Goal: Check status: Check status

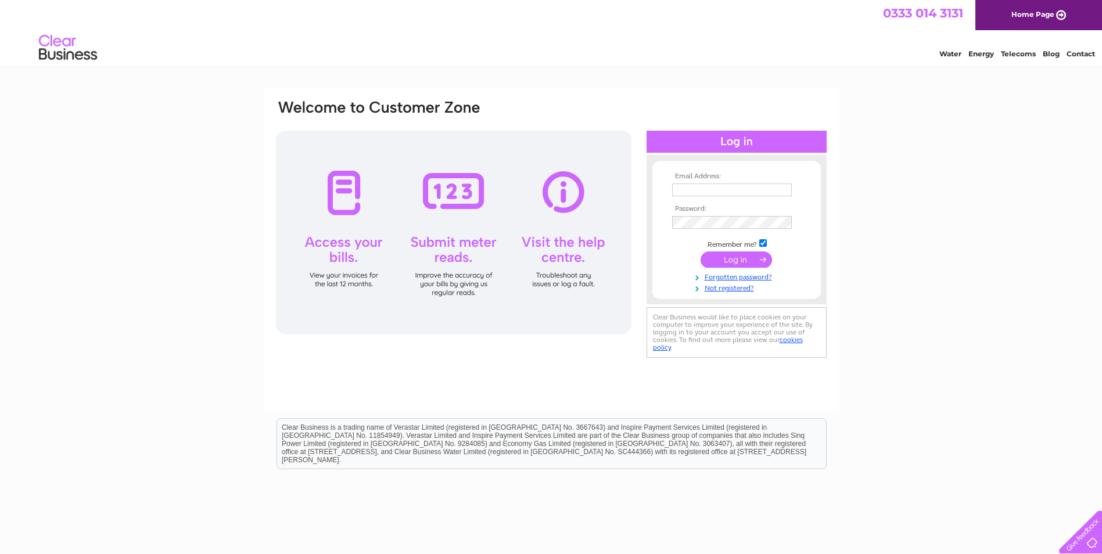
type input "[EMAIL_ADDRESS][DOMAIN_NAME]"
click at [749, 259] on input "submit" at bounding box center [736, 260] width 71 height 16
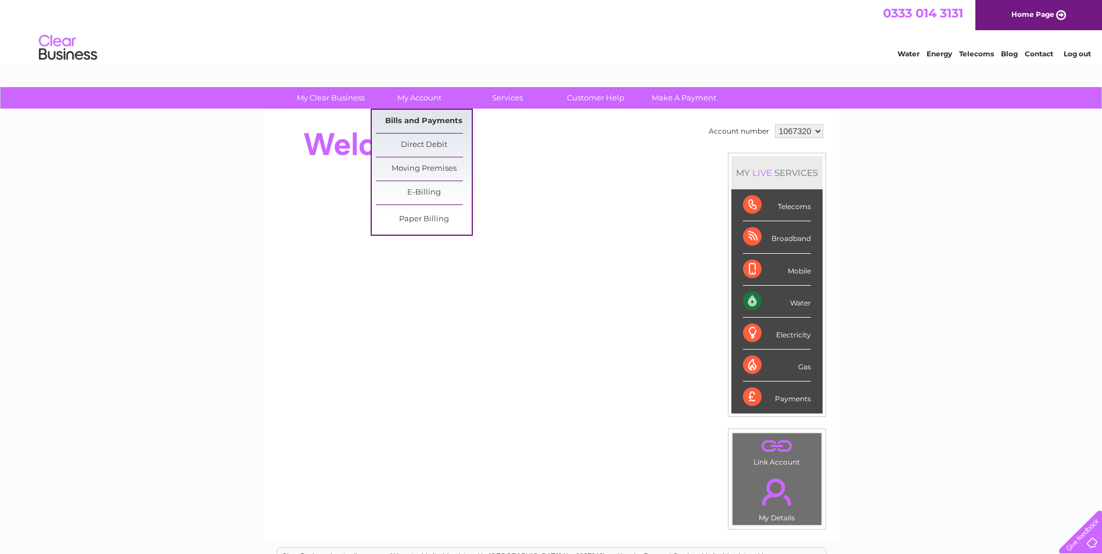
click at [434, 116] on link "Bills and Payments" at bounding box center [424, 121] width 96 height 23
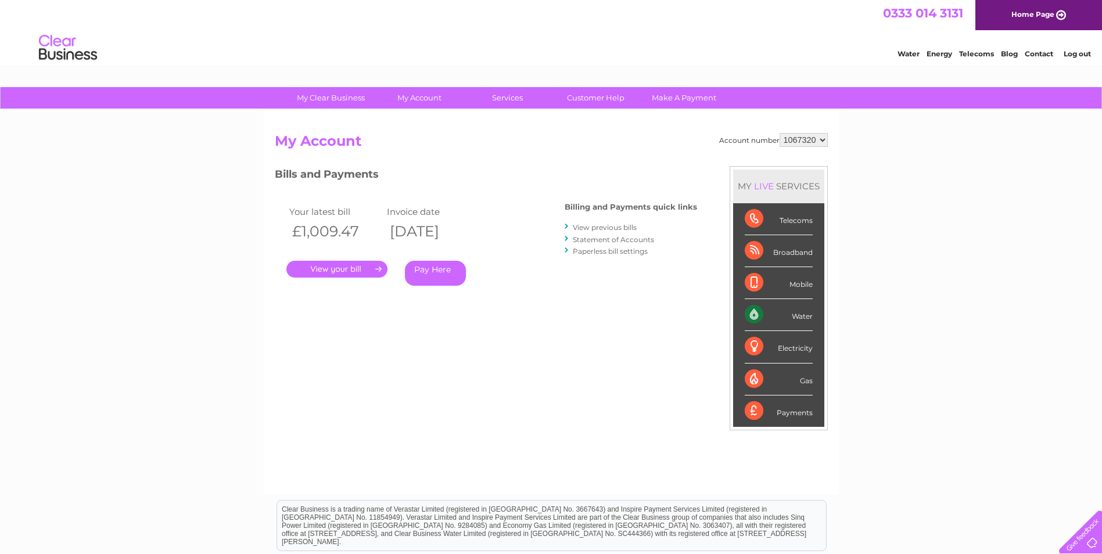
click at [338, 267] on link "." at bounding box center [336, 269] width 101 height 17
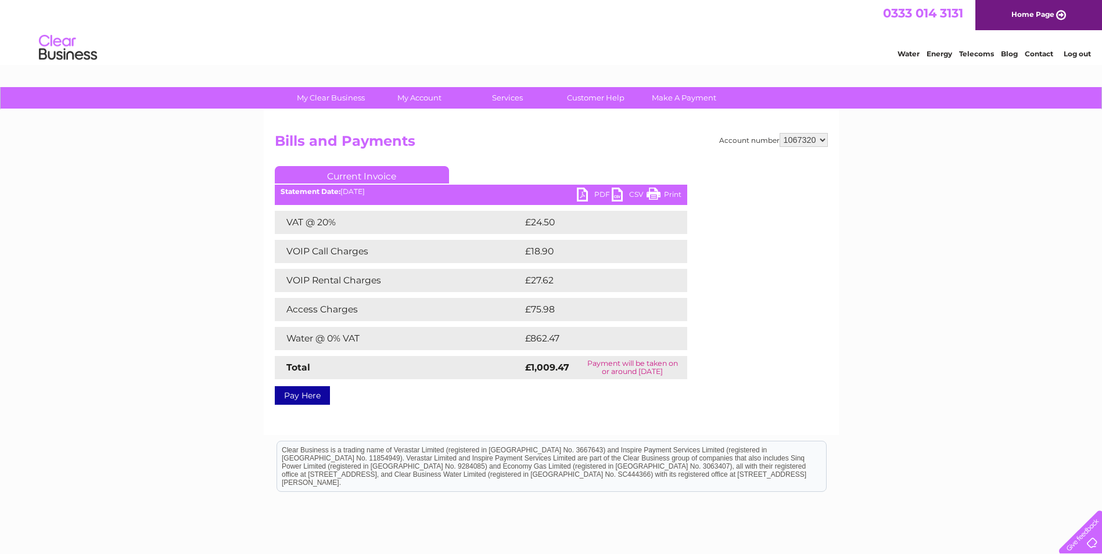
click at [596, 194] on link "PDF" at bounding box center [594, 196] width 35 height 17
